Goal: Task Accomplishment & Management: Manage account settings

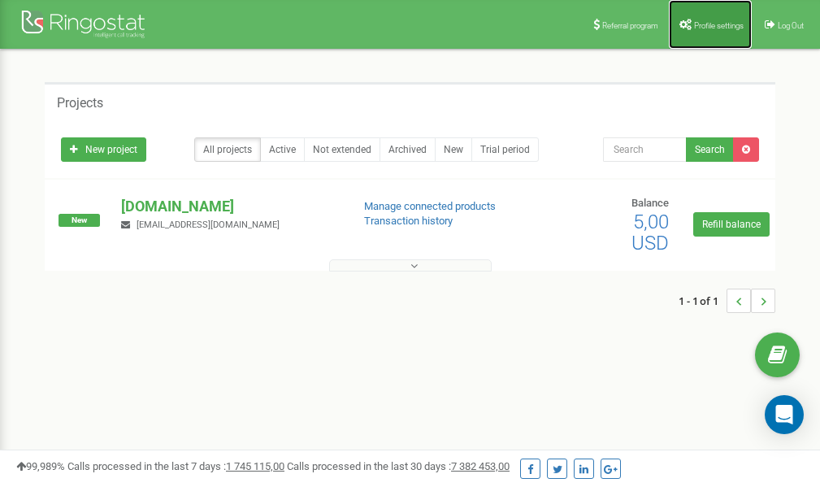
click at [706, 28] on span "Profile settings" at bounding box center [719, 25] width 50 height 9
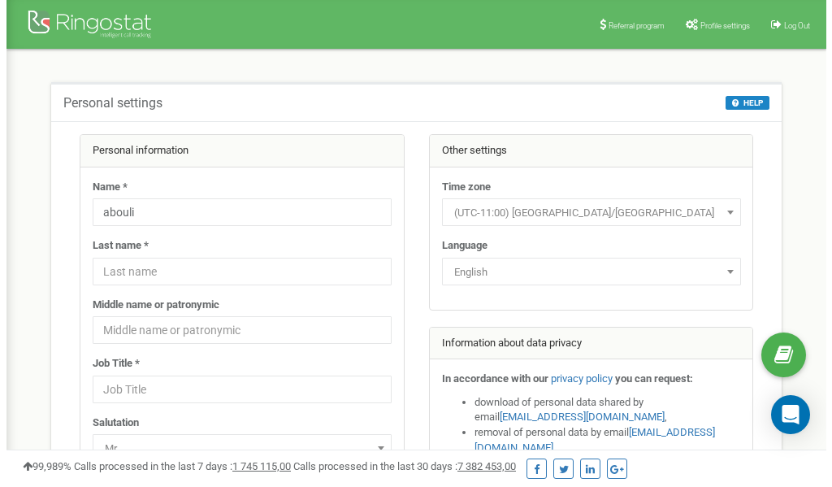
scroll to position [81, 0]
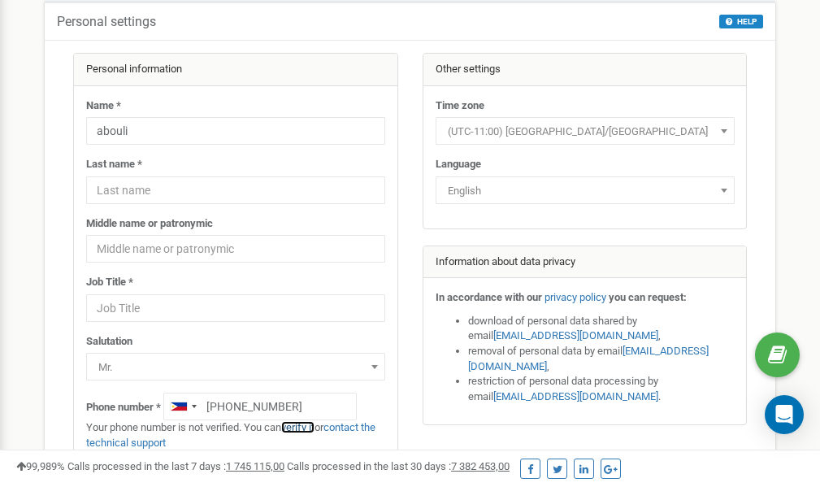
click at [308, 429] on link "verify it" at bounding box center [297, 427] width 33 height 12
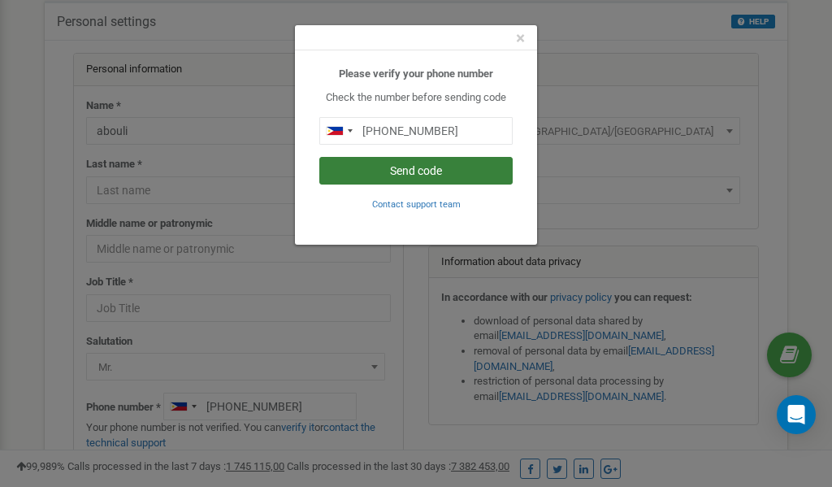
click at [382, 171] on button "Send code" at bounding box center [415, 171] width 193 height 28
